Goal: Task Accomplishment & Management: Use online tool/utility

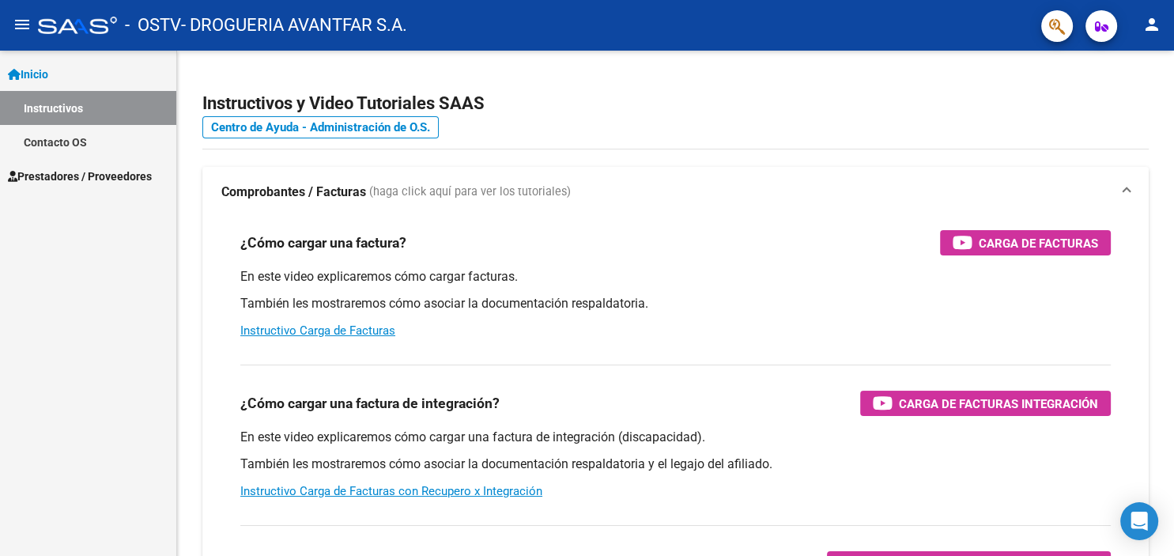
click at [78, 179] on span "Prestadores / Proveedores" at bounding box center [80, 176] width 144 height 17
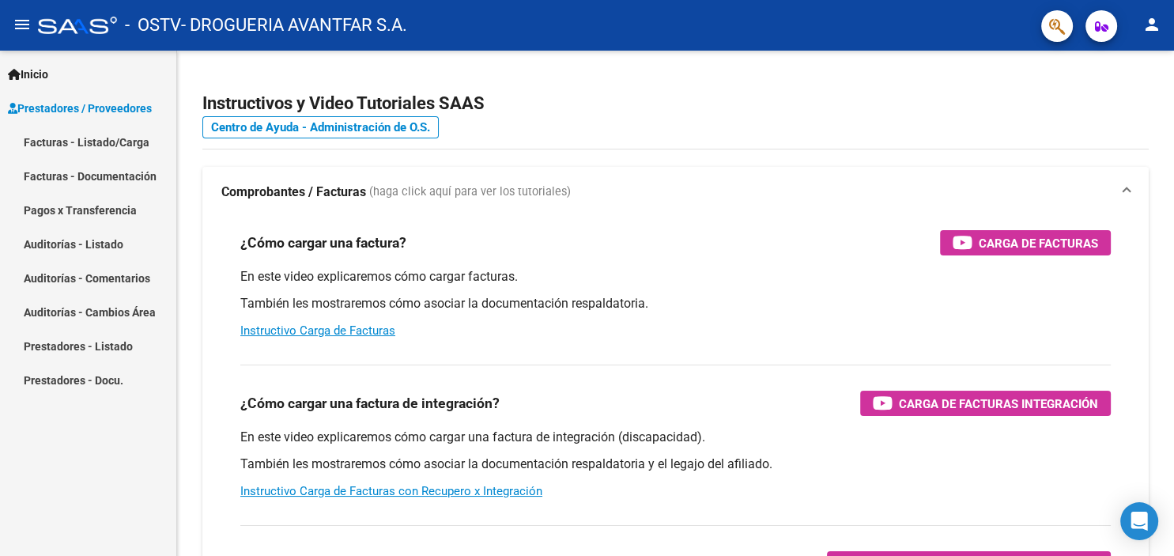
click at [78, 175] on link "Facturas - Documentación" at bounding box center [88, 176] width 176 height 34
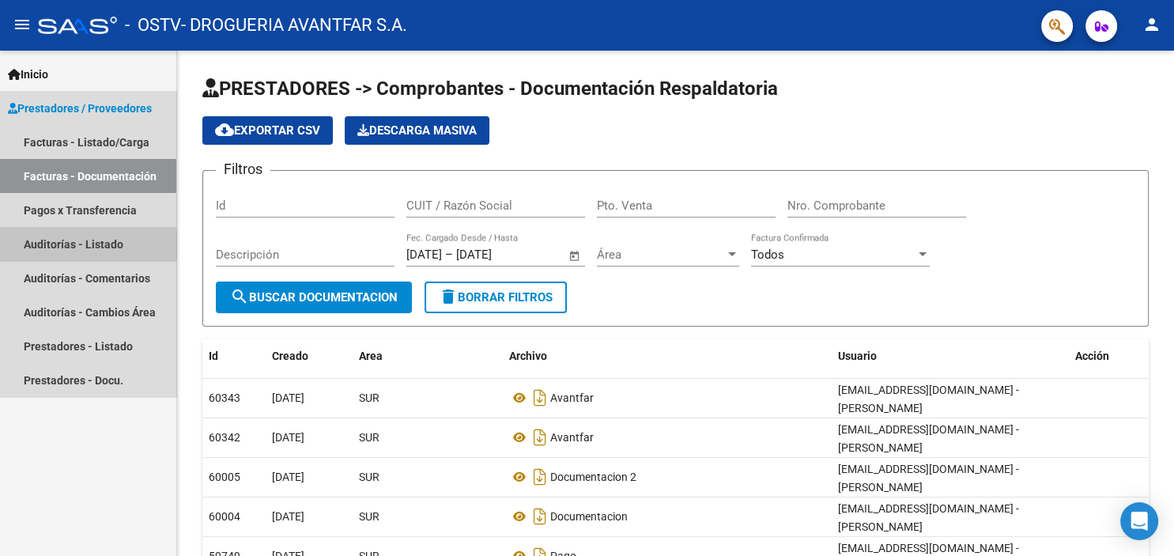
click at [81, 245] on link "Auditorías - Listado" at bounding box center [88, 244] width 176 height 34
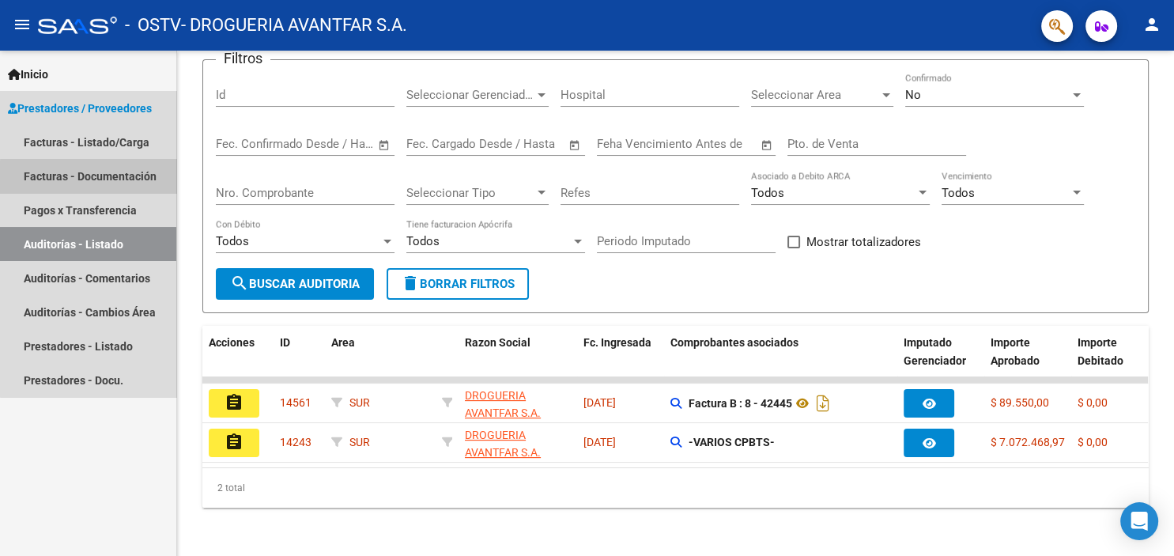
click at [121, 179] on link "Facturas - Documentación" at bounding box center [88, 176] width 176 height 34
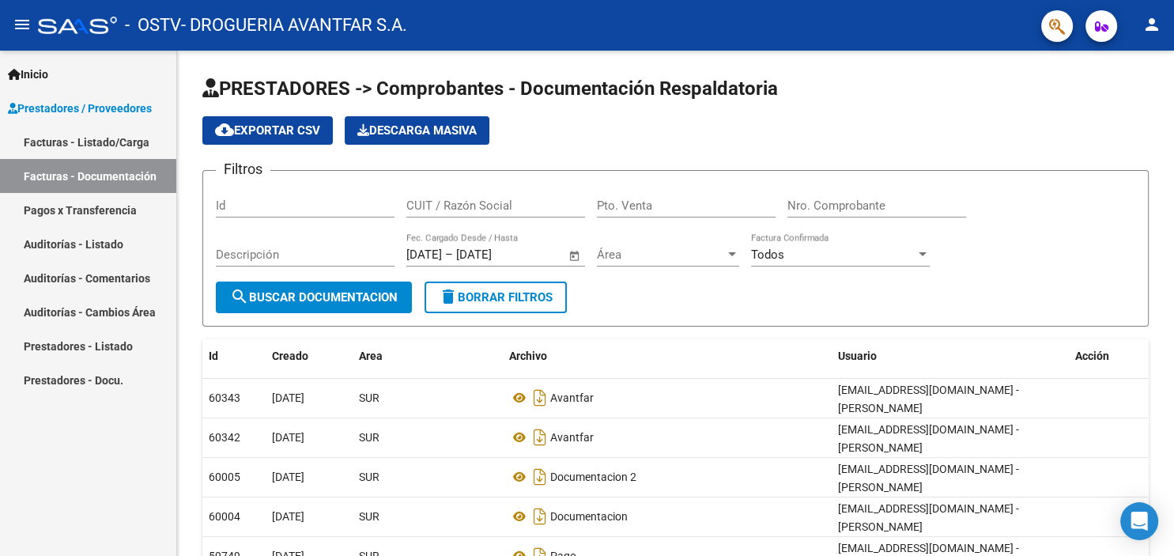
click at [125, 137] on link "Facturas - Listado/Carga" at bounding box center [88, 142] width 176 height 34
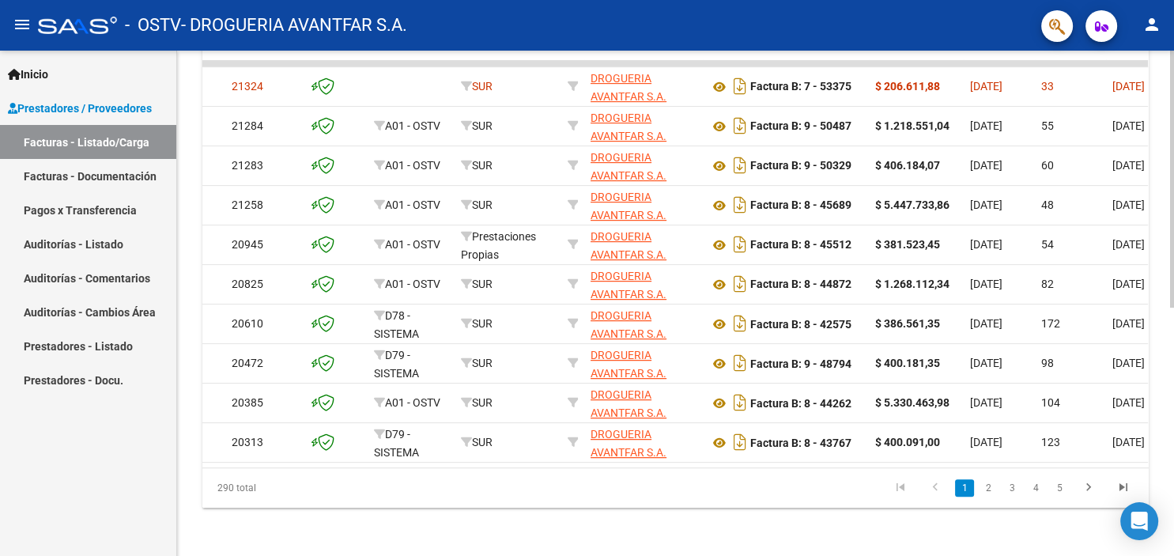
scroll to position [0, 686]
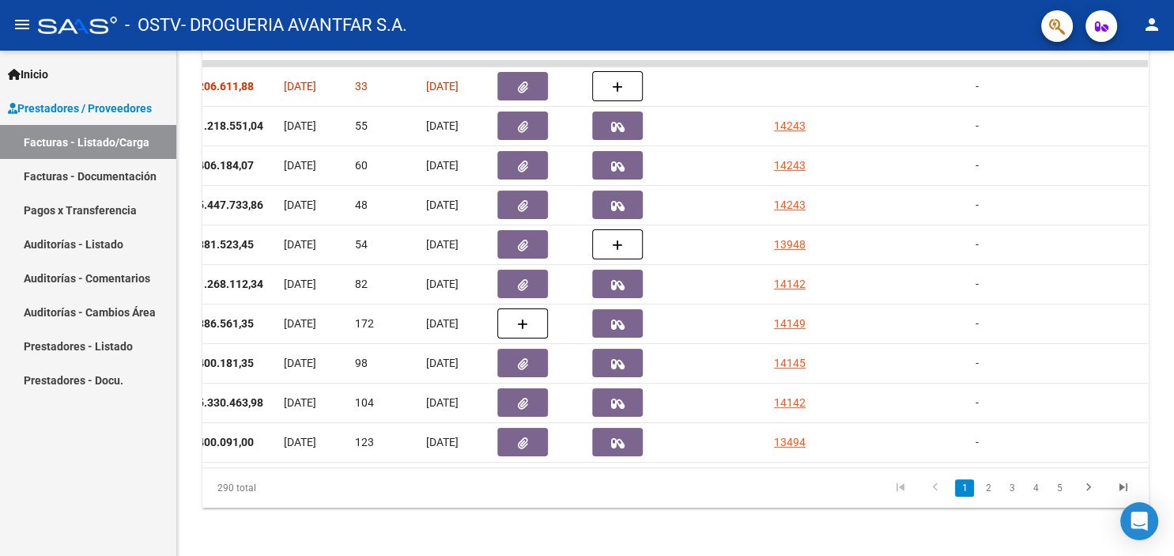
click at [114, 170] on link "Facturas - Documentación" at bounding box center [88, 176] width 176 height 34
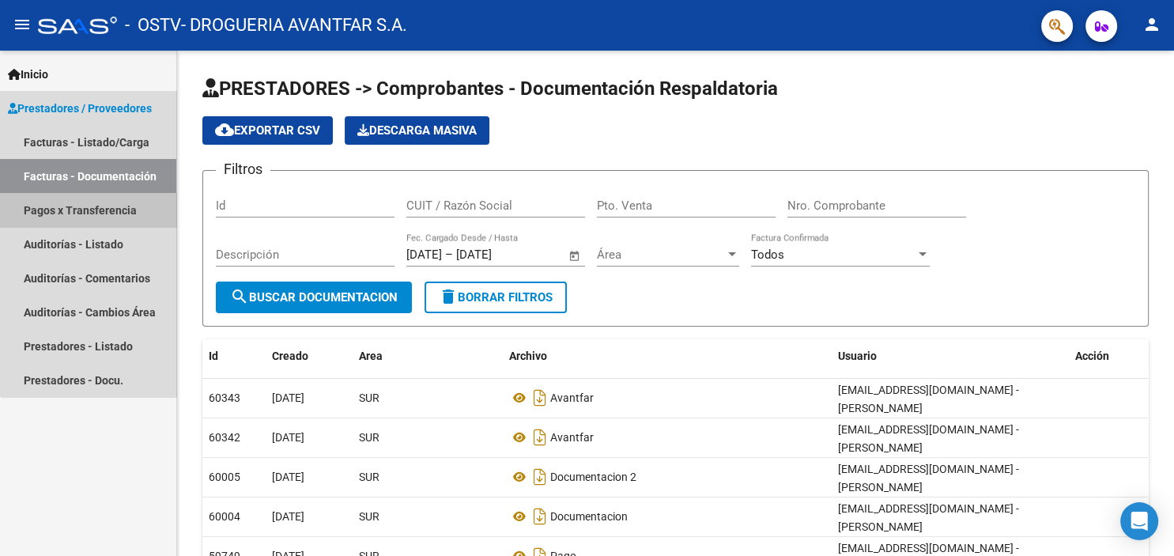
click at [90, 213] on link "Pagos x Transferencia" at bounding box center [88, 210] width 176 height 34
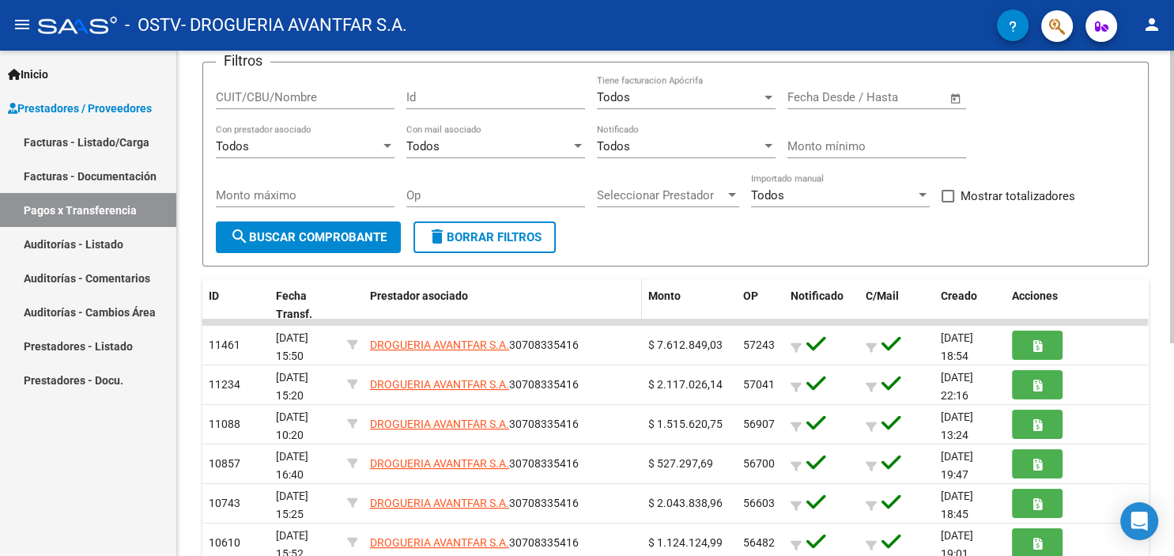
scroll to position [87, 0]
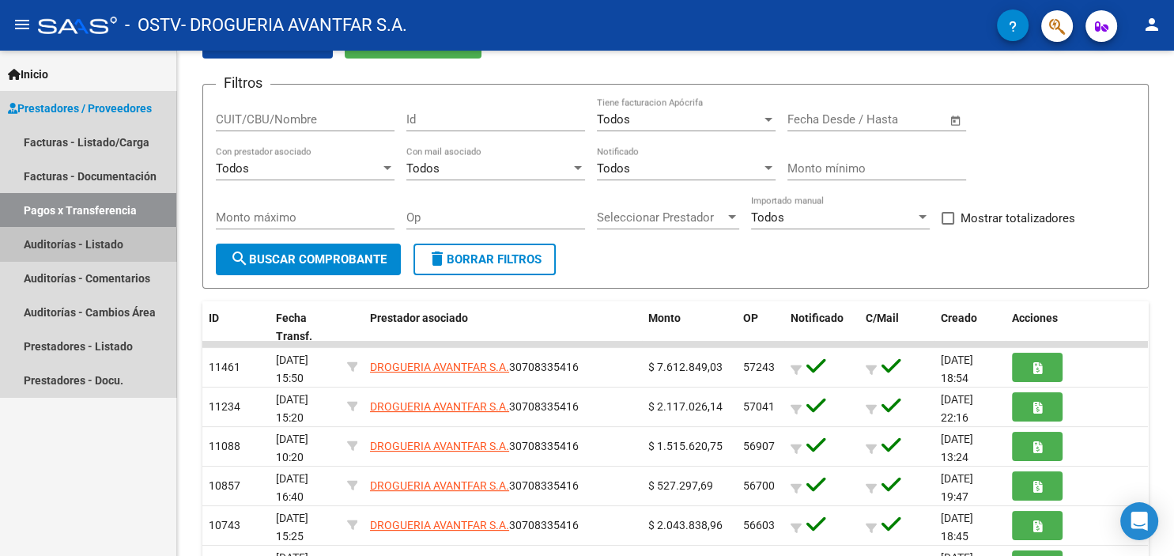
click at [58, 248] on link "Auditorías - Listado" at bounding box center [88, 244] width 176 height 34
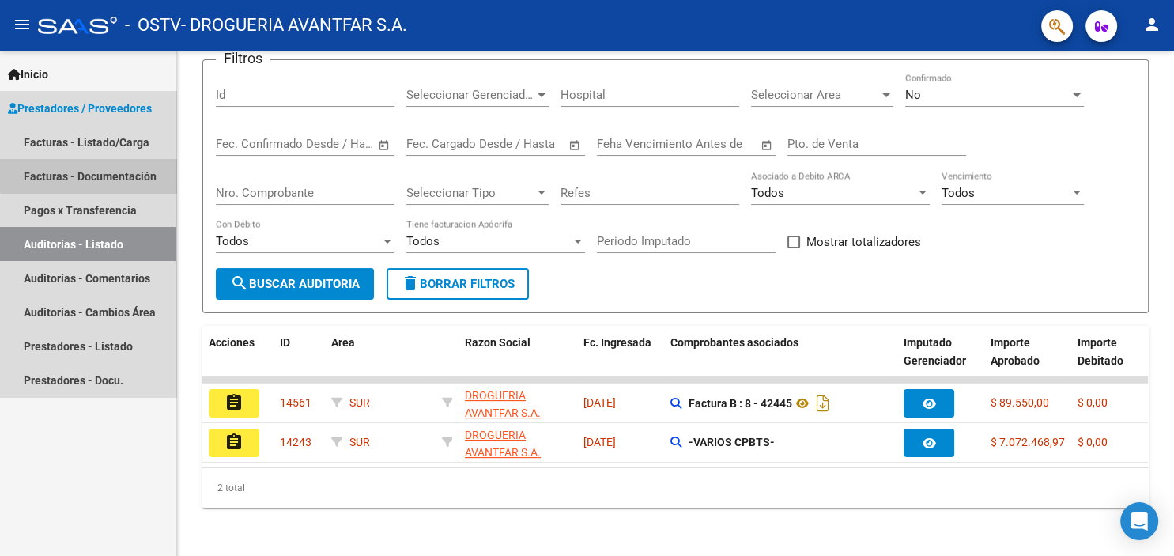
click at [95, 175] on link "Facturas - Documentación" at bounding box center [88, 176] width 176 height 34
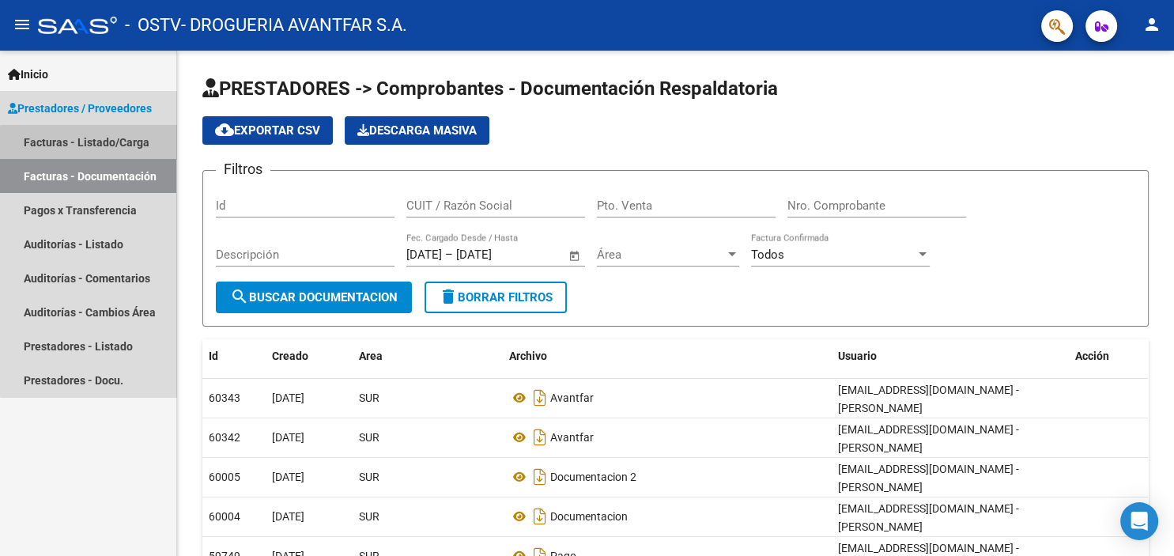
click at [107, 145] on link "Facturas - Listado/Carga" at bounding box center [88, 142] width 176 height 34
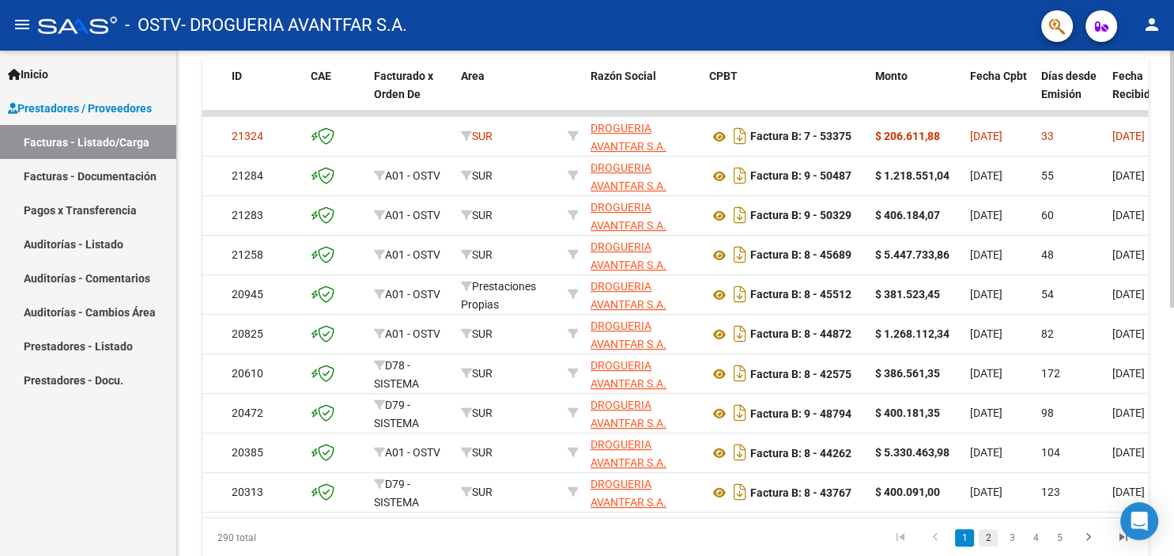
click at [988, 532] on link "2" at bounding box center [987, 537] width 19 height 17
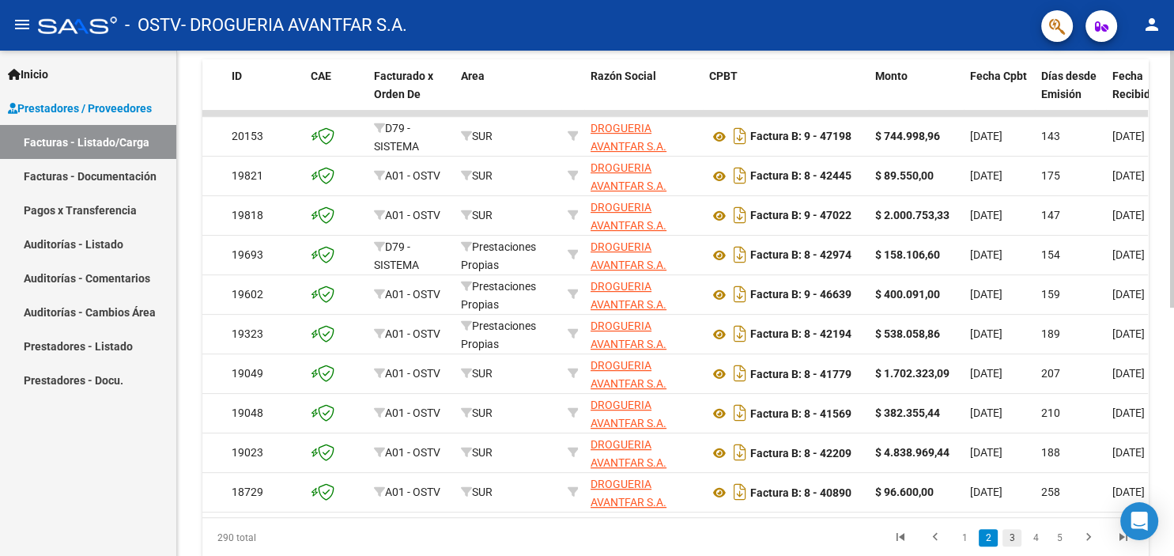
click at [1012, 541] on link "3" at bounding box center [1011, 537] width 19 height 17
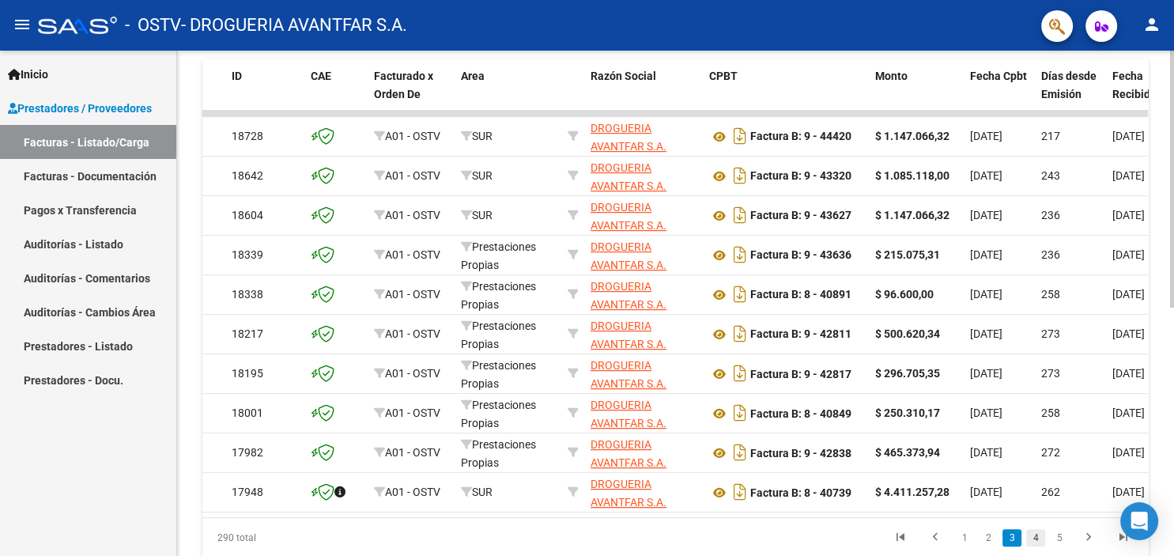
click at [1040, 538] on link "4" at bounding box center [1035, 537] width 19 height 17
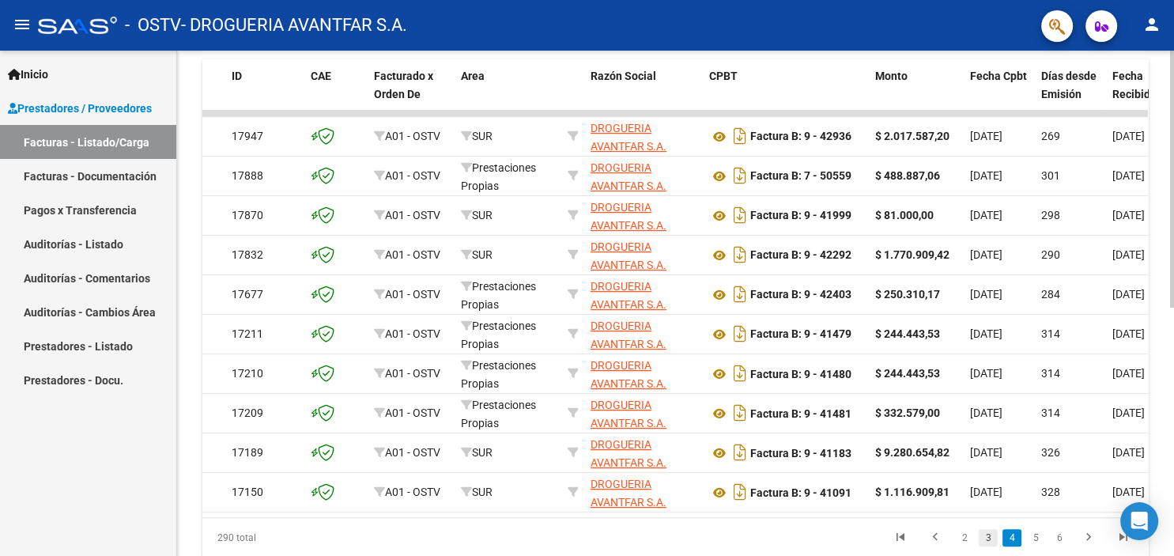
click at [987, 536] on link "3" at bounding box center [987, 537] width 19 height 17
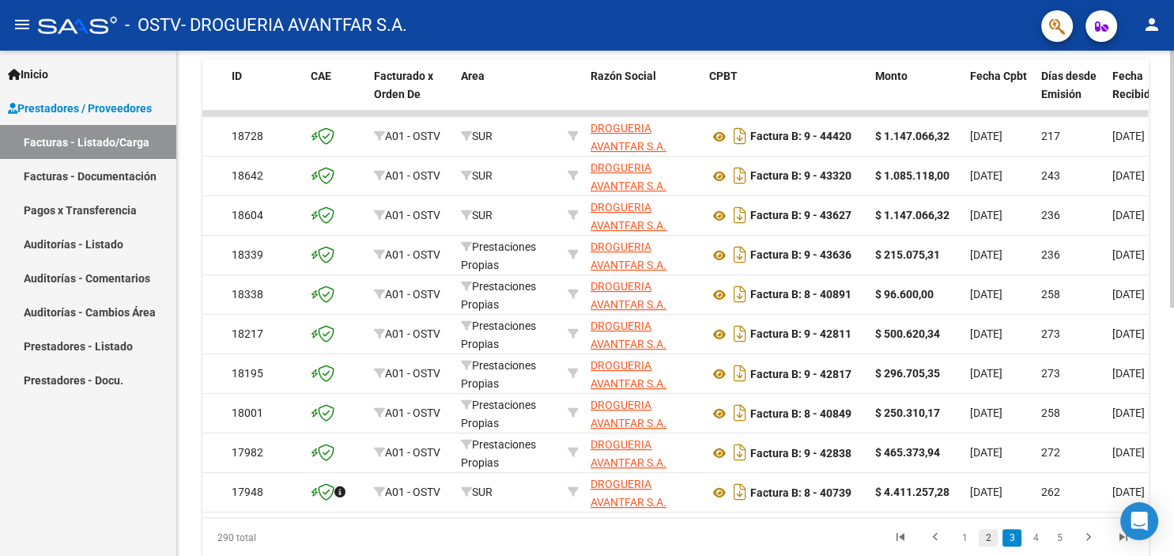
click at [983, 535] on link "2" at bounding box center [987, 537] width 19 height 17
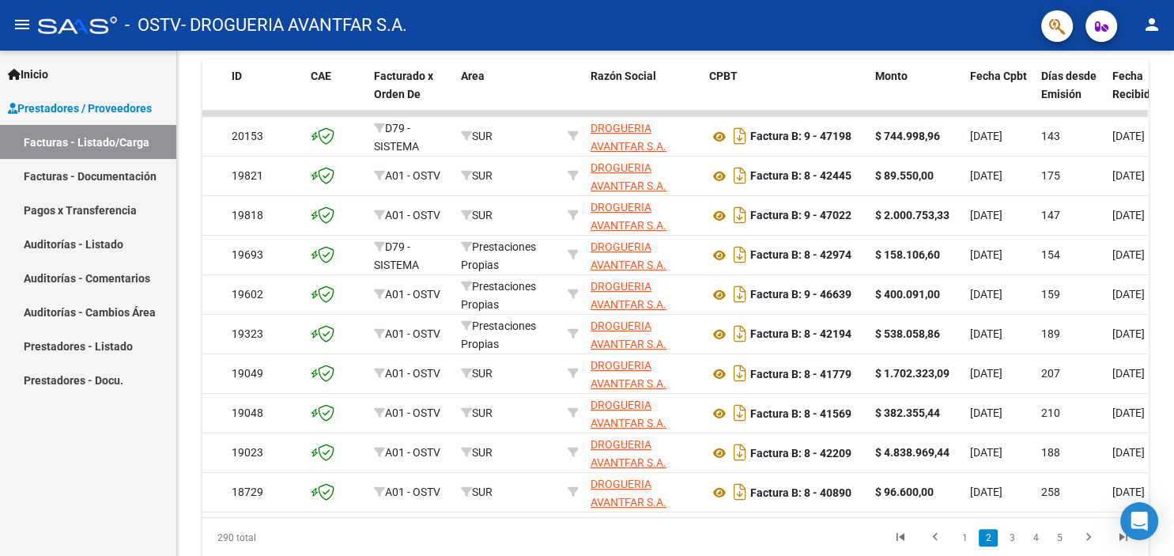
click at [93, 182] on link "Facturas - Documentación" at bounding box center [88, 176] width 176 height 34
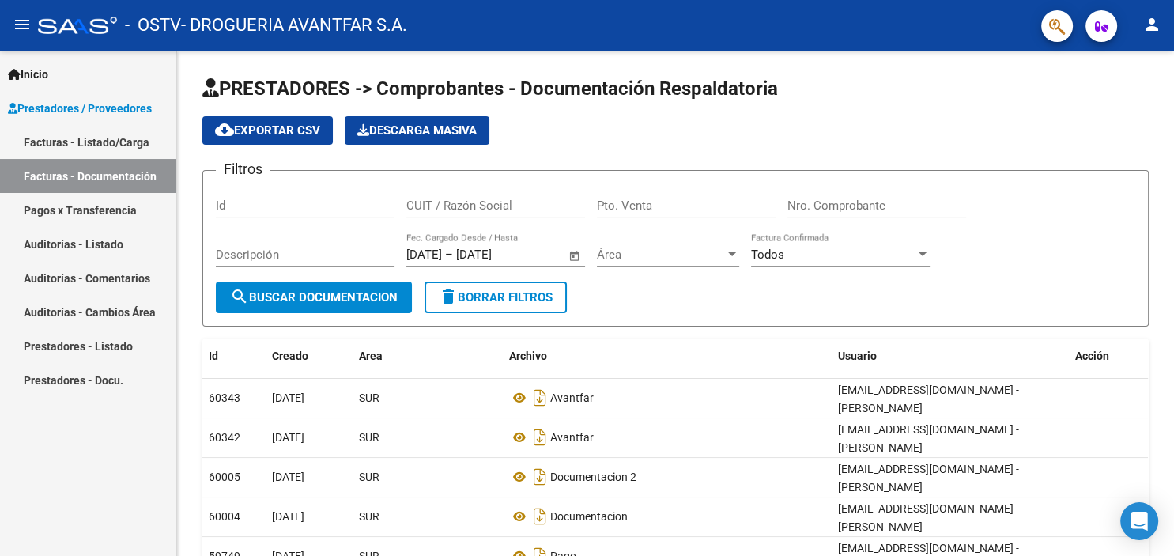
drag, startPoint x: 100, startPoint y: 145, endPoint x: 107, endPoint y: 124, distance: 22.8
click at [100, 144] on link "Facturas - Listado/Carga" at bounding box center [88, 142] width 176 height 34
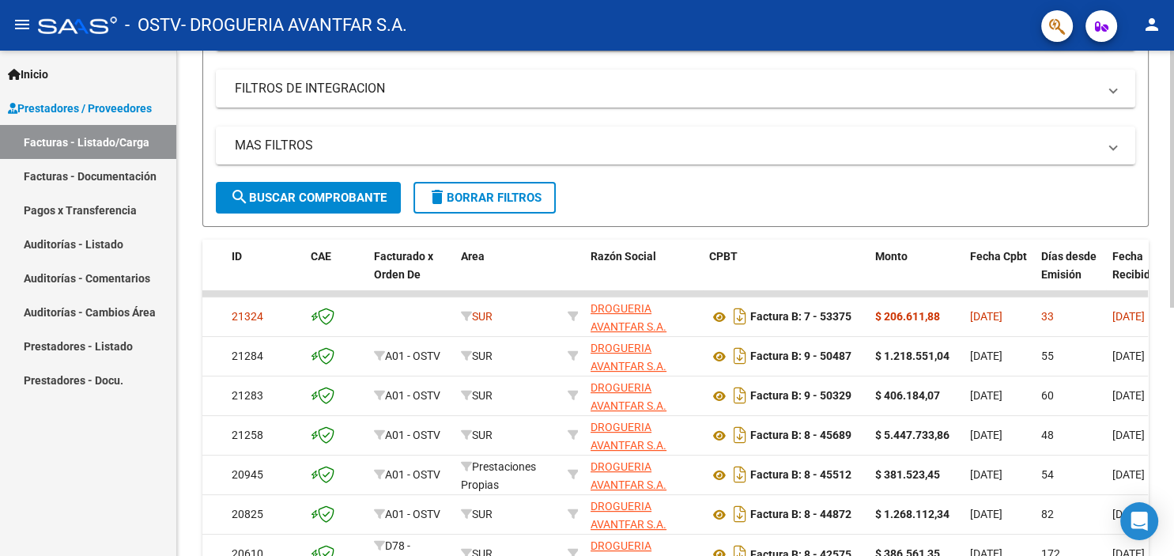
scroll to position [262, 0]
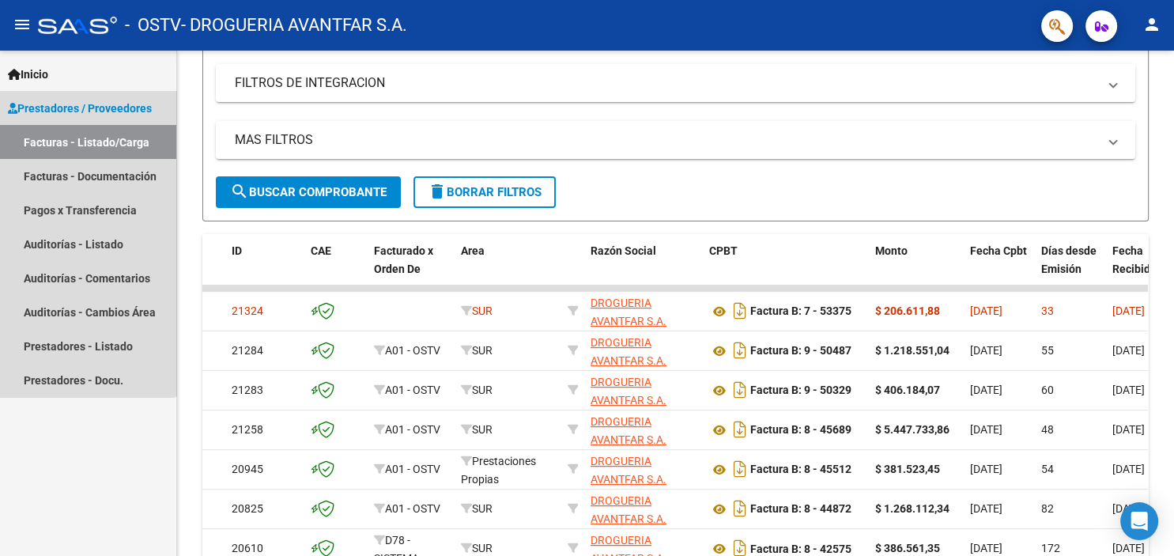
click at [81, 105] on span "Prestadores / Proveedores" at bounding box center [80, 108] width 144 height 17
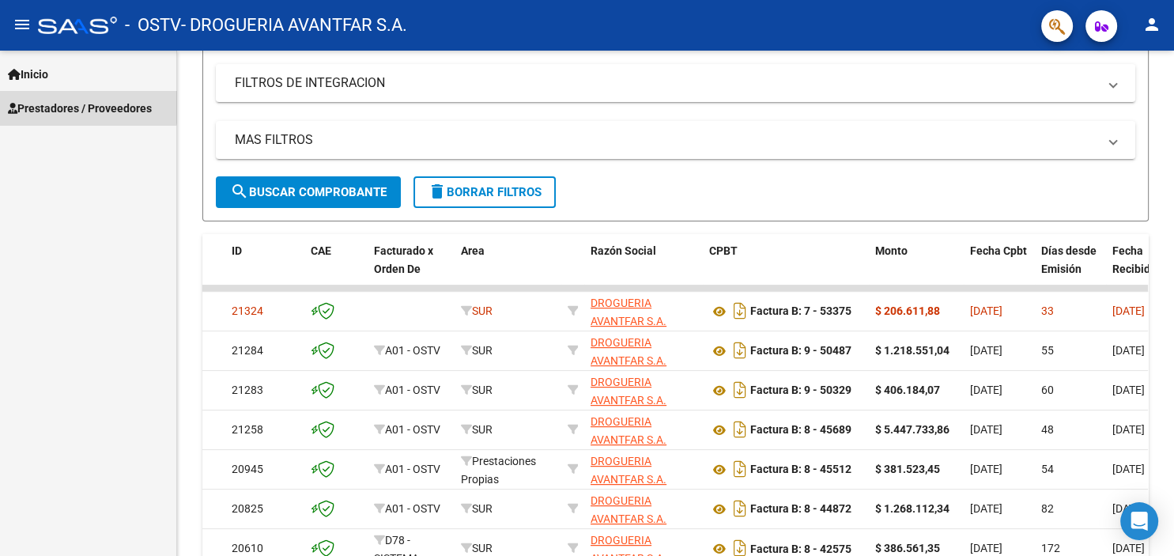
click at [81, 105] on span "Prestadores / Proveedores" at bounding box center [80, 108] width 144 height 17
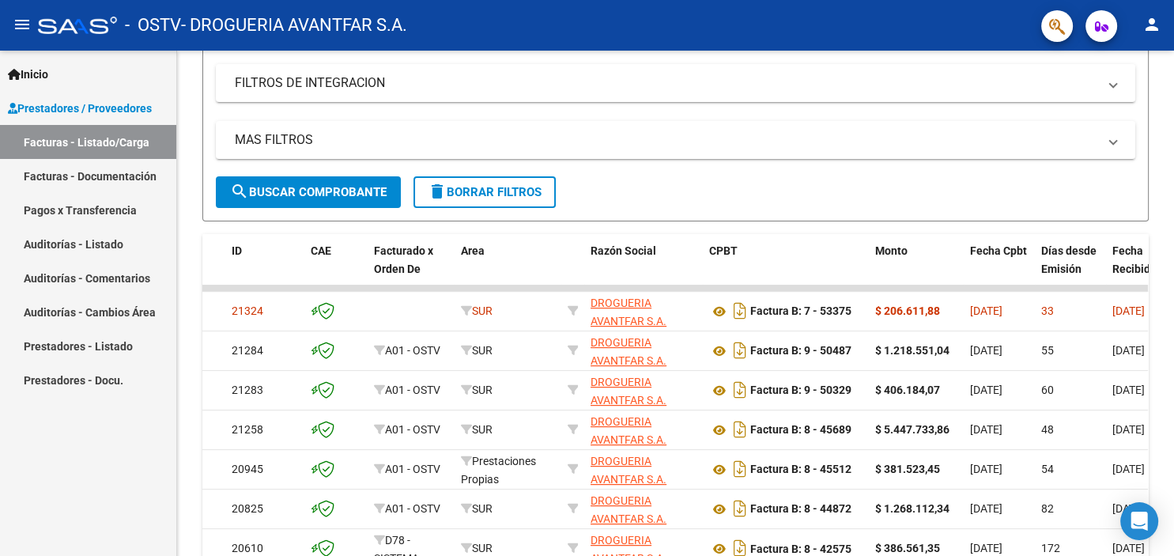
click at [81, 168] on link "Facturas - Documentación" at bounding box center [88, 176] width 176 height 34
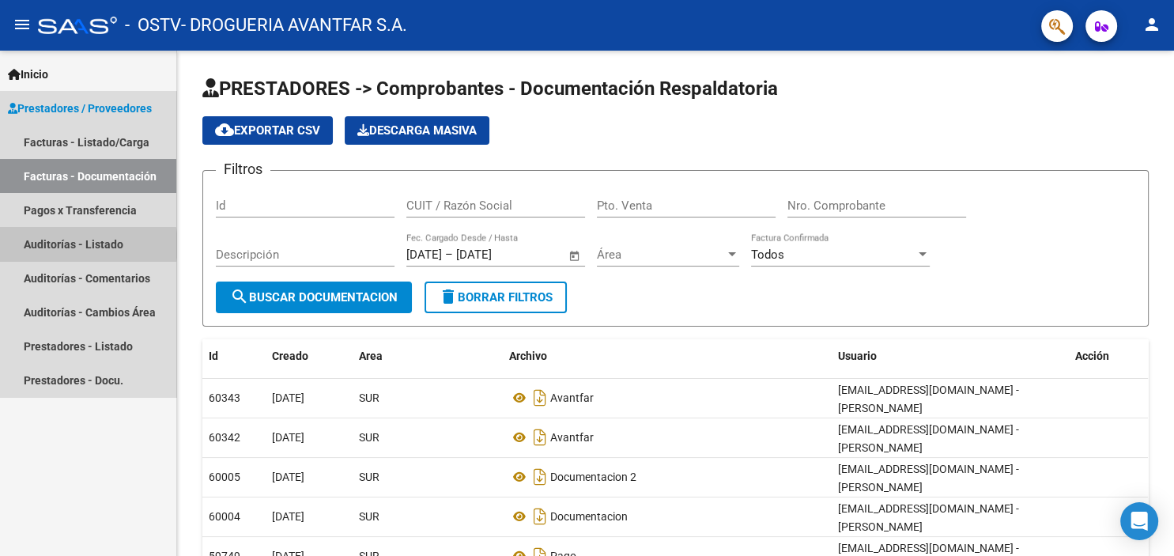
click at [76, 245] on link "Auditorías - Listado" at bounding box center [88, 244] width 176 height 34
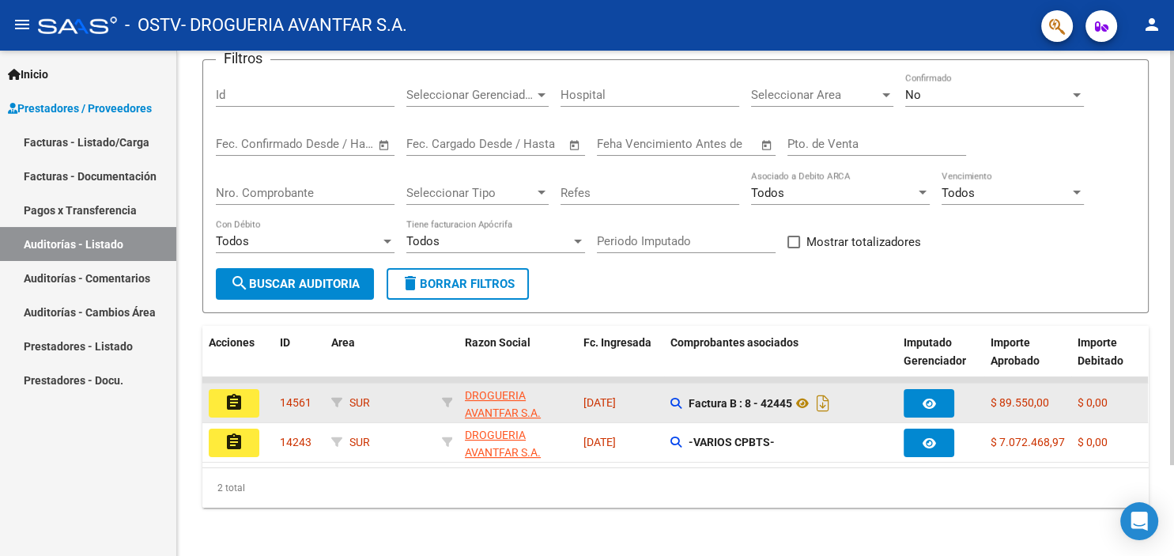
click at [223, 396] on button "assignment" at bounding box center [234, 403] width 51 height 28
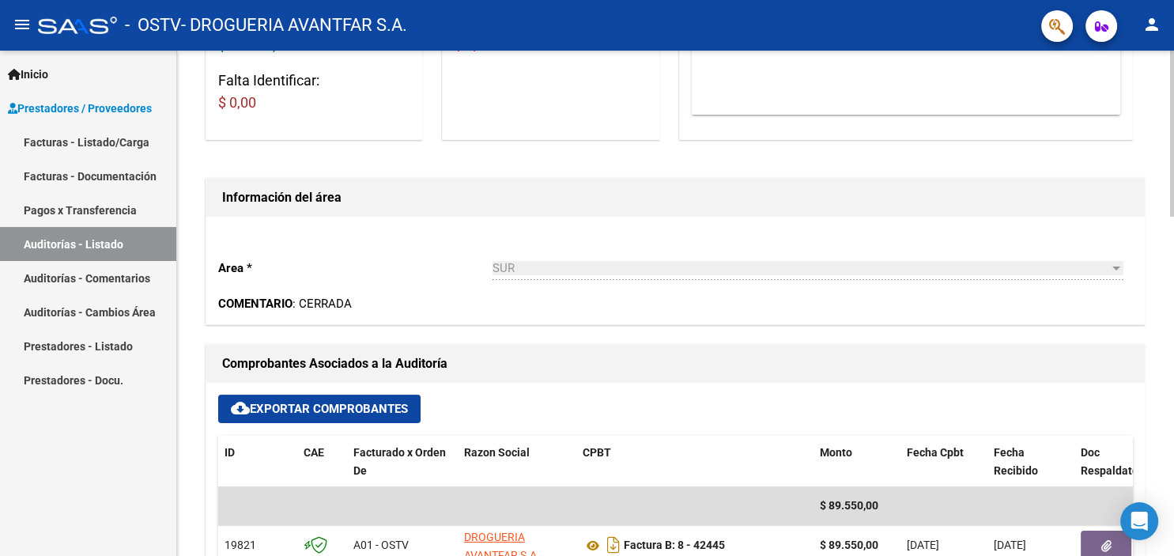
scroll to position [436, 0]
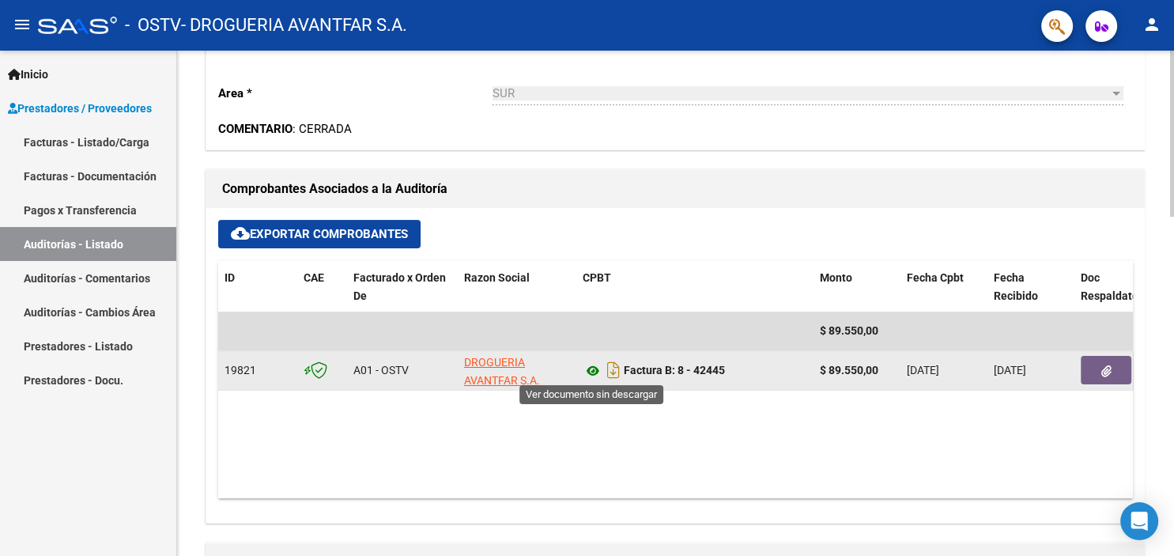
click at [593, 371] on icon at bounding box center [592, 370] width 21 height 19
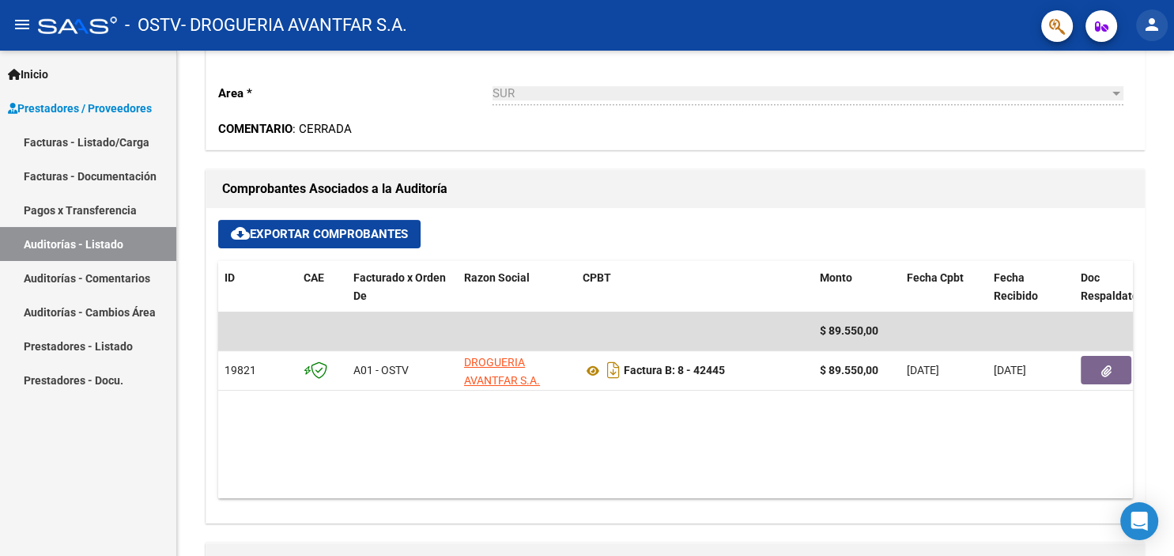
click at [1156, 25] on mat-icon "person" at bounding box center [1151, 24] width 19 height 19
click at [1136, 108] on button "exit_to_app Salir" at bounding box center [1119, 104] width 96 height 38
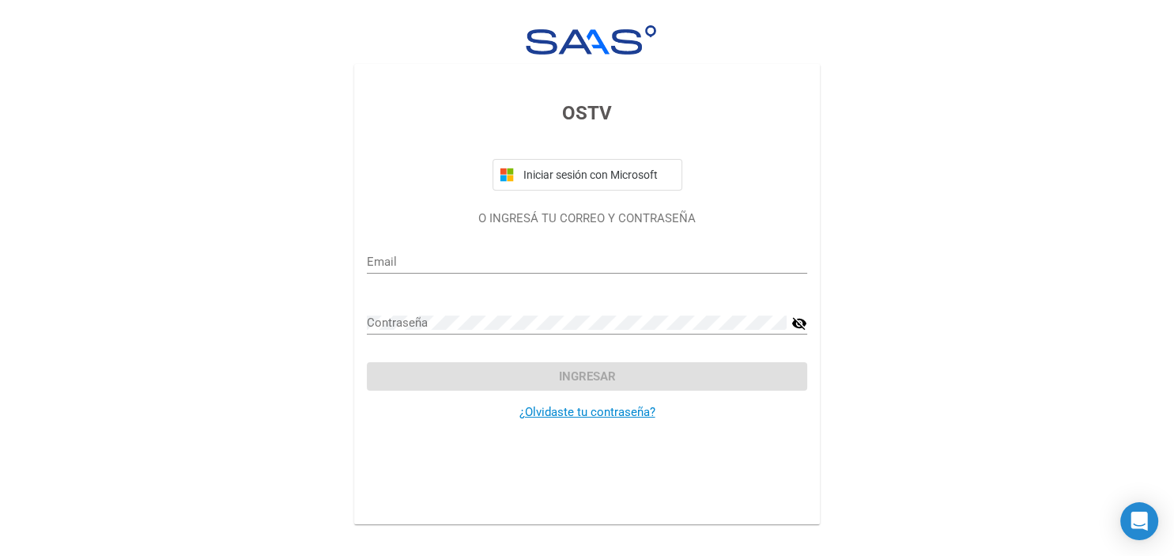
type input "[PERSON_NAME][EMAIL_ADDRESS][DOMAIN_NAME]"
